Goal: Transaction & Acquisition: Purchase product/service

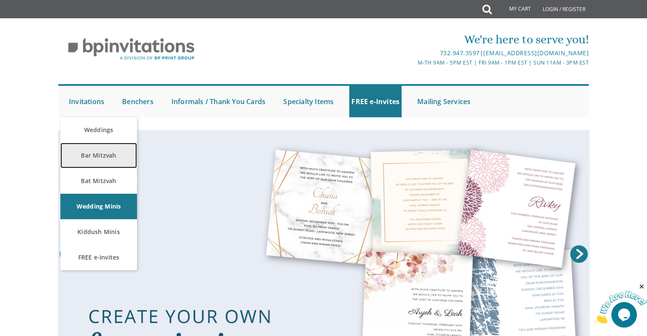
click at [104, 158] on link "Bar Mitzvah" at bounding box center [98, 156] width 77 height 26
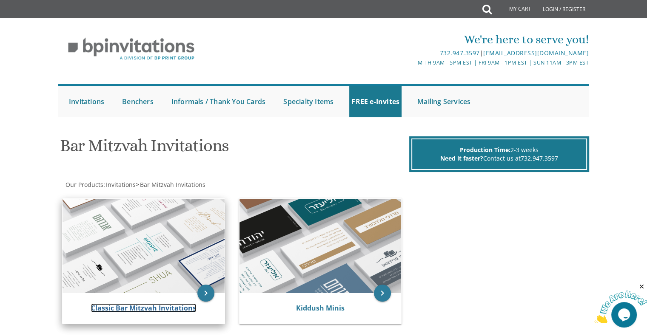
click at [120, 304] on link "Classic Bar Mitzvah Invitations" at bounding box center [143, 308] width 105 height 9
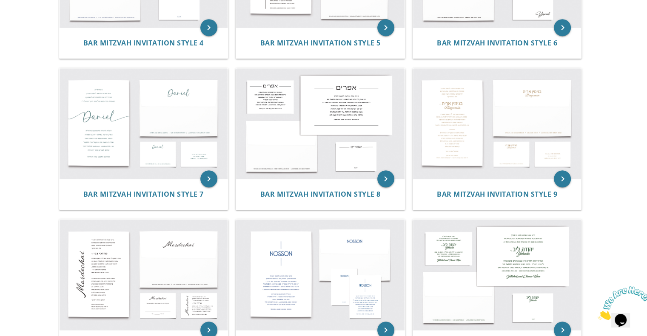
scroll to position [423, 0]
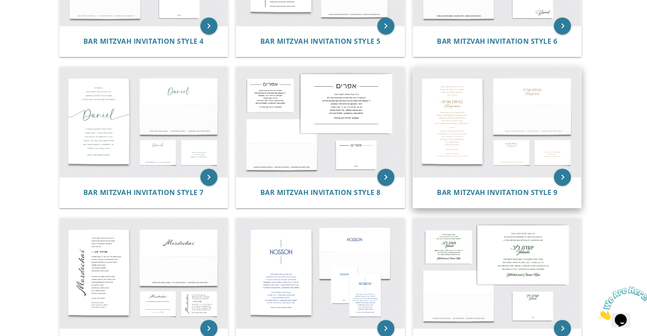
click at [492, 119] on img at bounding box center [497, 122] width 168 height 111
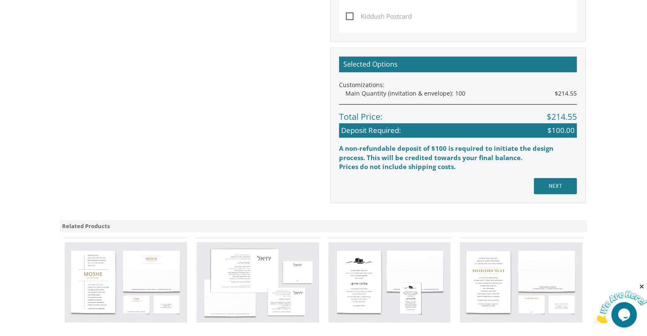
scroll to position [583, 0]
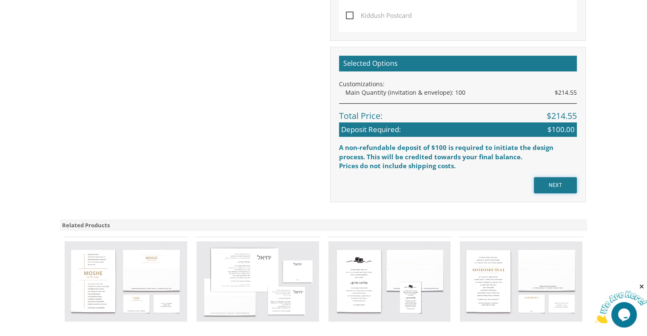
click at [537, 185] on input "NEXT" at bounding box center [555, 185] width 43 height 16
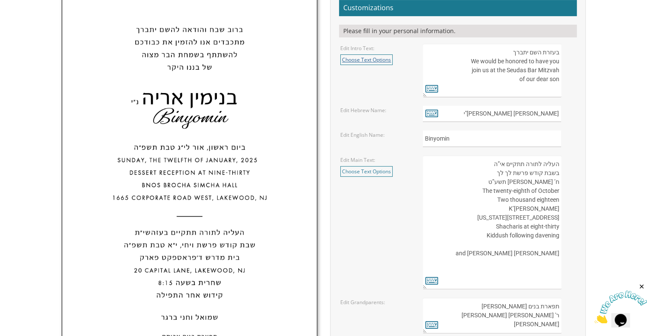
click at [380, 63] on link "Choose Text Options" at bounding box center [366, 59] width 52 height 11
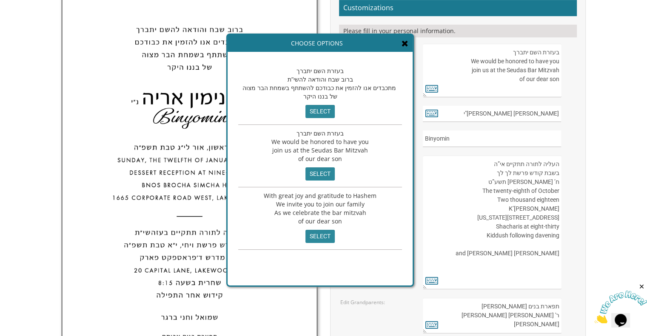
click at [402, 41] on icon at bounding box center [405, 43] width 7 height 9
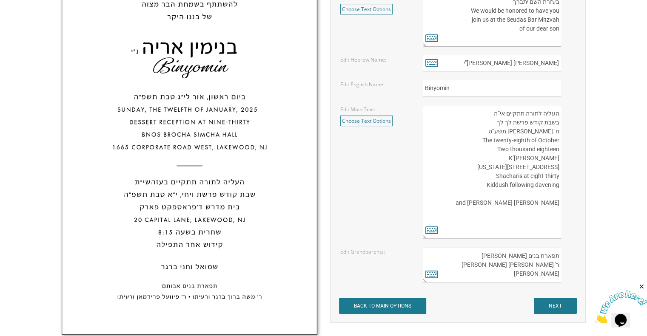
scroll to position [294, 0]
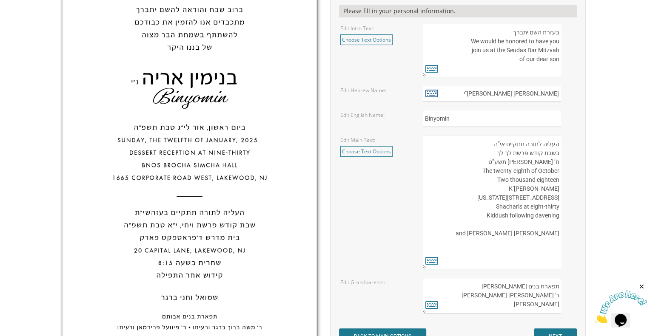
click at [434, 97] on icon at bounding box center [431, 93] width 13 height 12
type textarea "בנימין אריה נ"י"
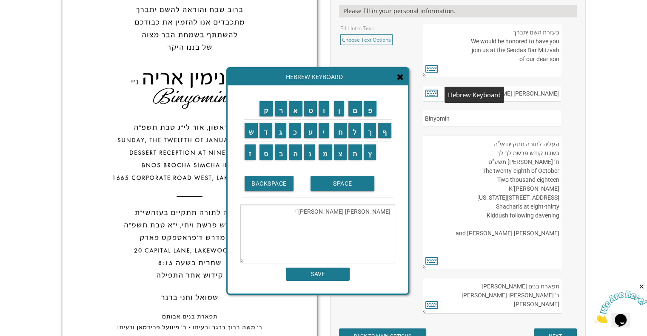
click at [403, 75] on icon at bounding box center [400, 77] width 7 height 9
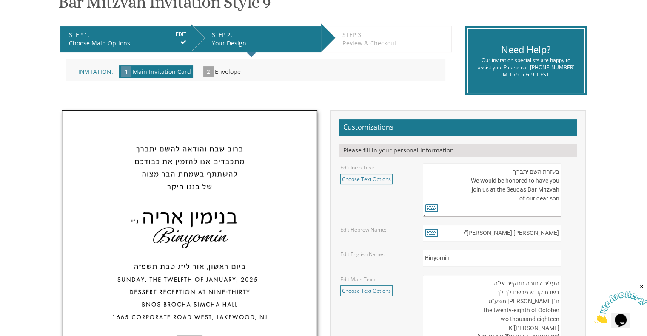
scroll to position [152, 0]
